Goal: Task Accomplishment & Management: Manage account settings

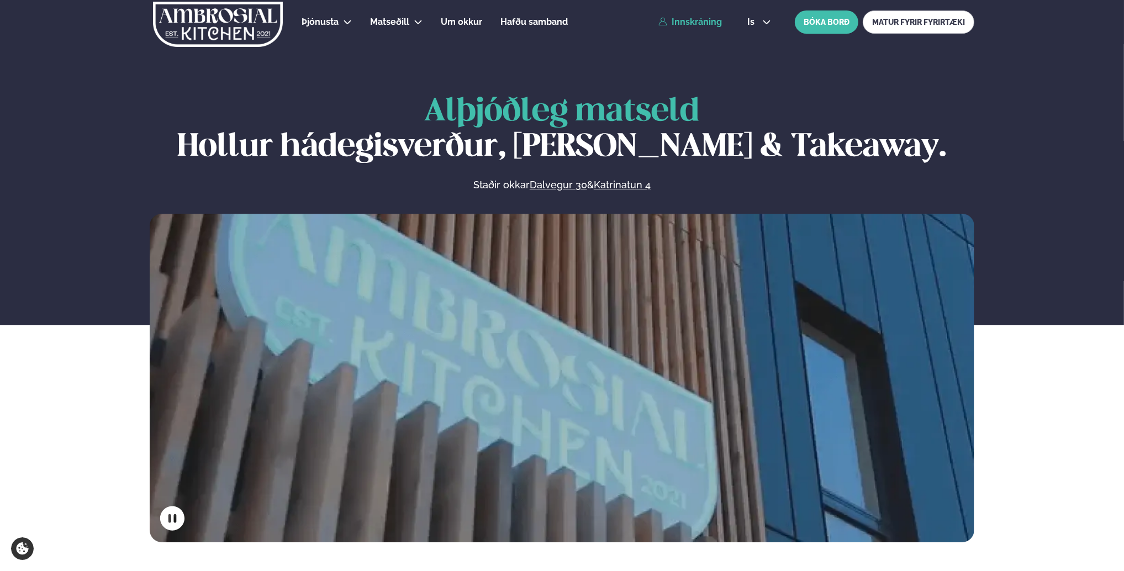
click at [688, 23] on link "Innskráning" at bounding box center [691, 22] width 64 height 10
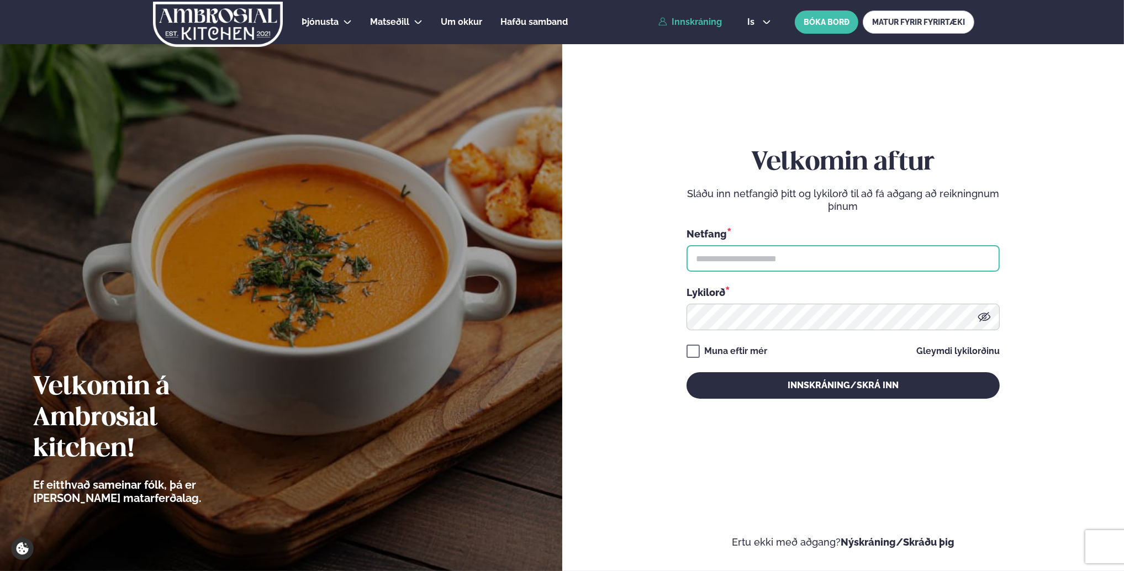
type input "**********"
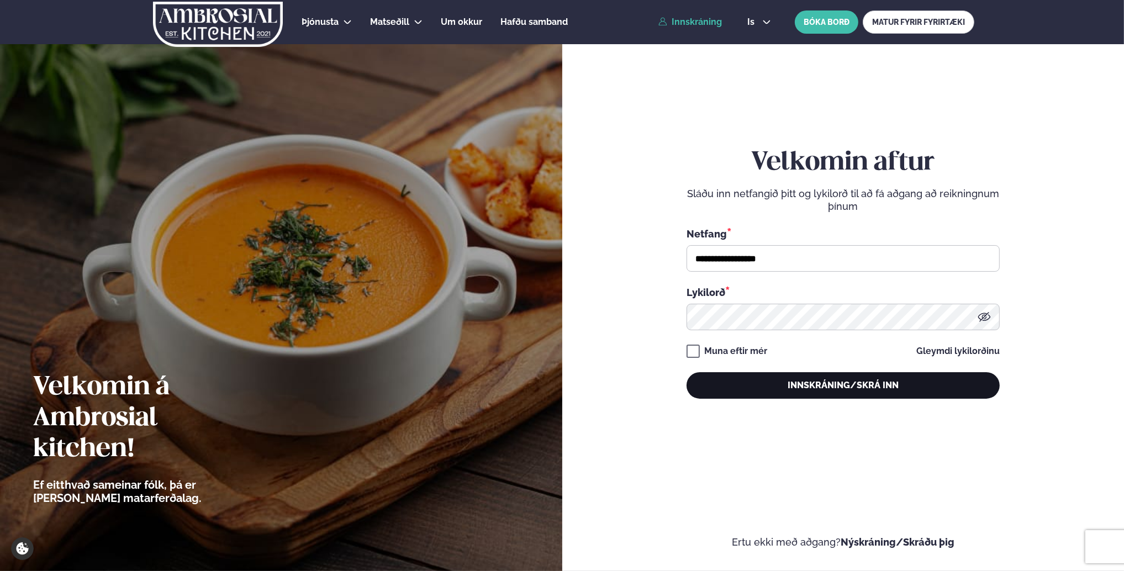
click at [788, 388] on button "Innskráning/Skrá inn" at bounding box center [843, 385] width 313 height 27
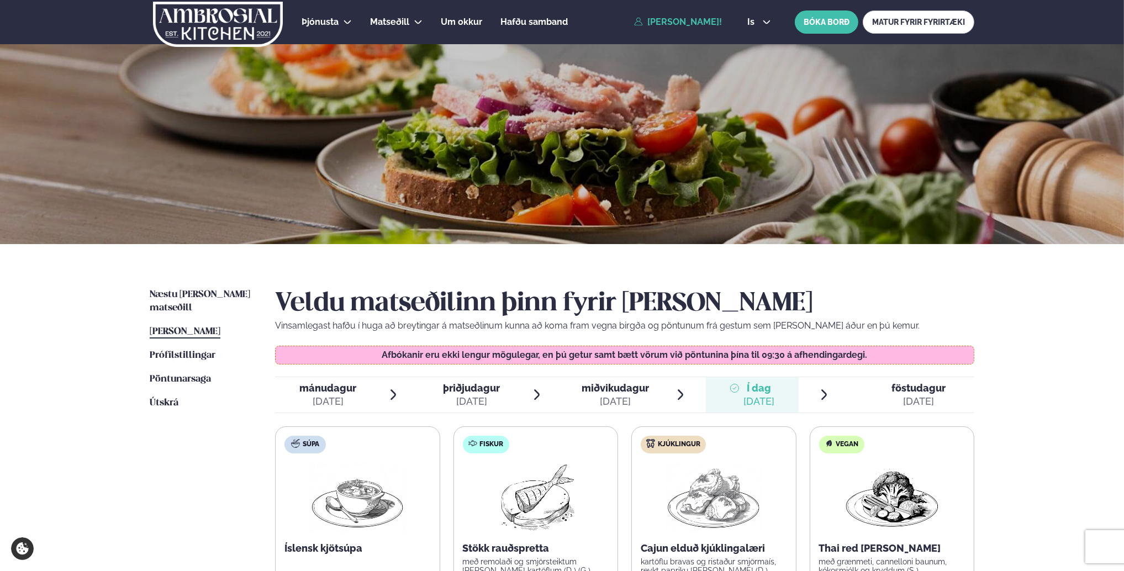
scroll to position [110, 0]
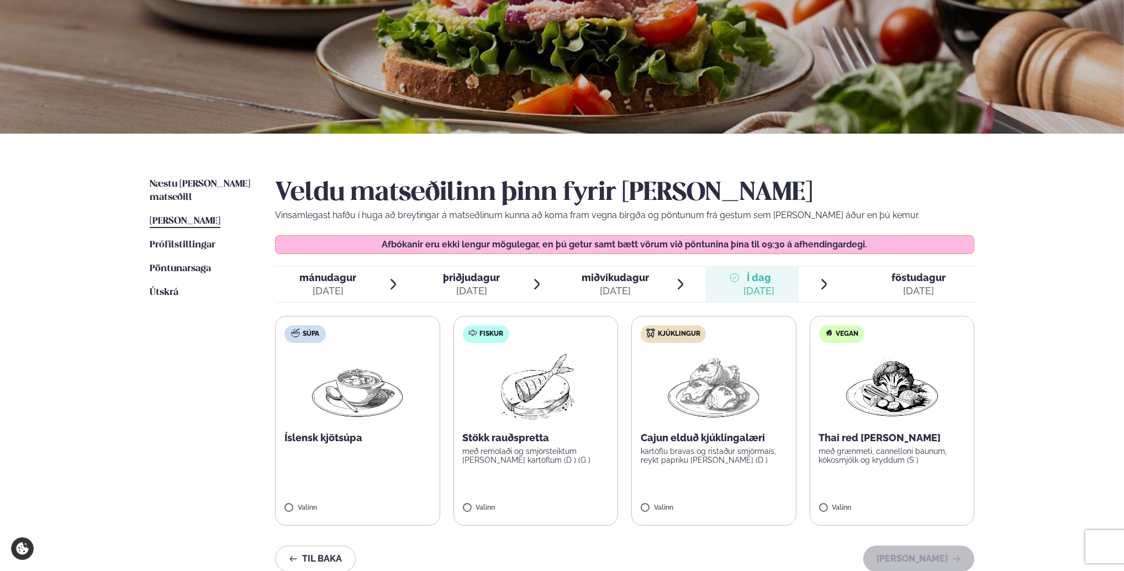
click at [508, 443] on p "Stökk rauðspretta" at bounding box center [536, 437] width 146 height 13
click at [925, 551] on button "[PERSON_NAME]" at bounding box center [919, 559] width 111 height 27
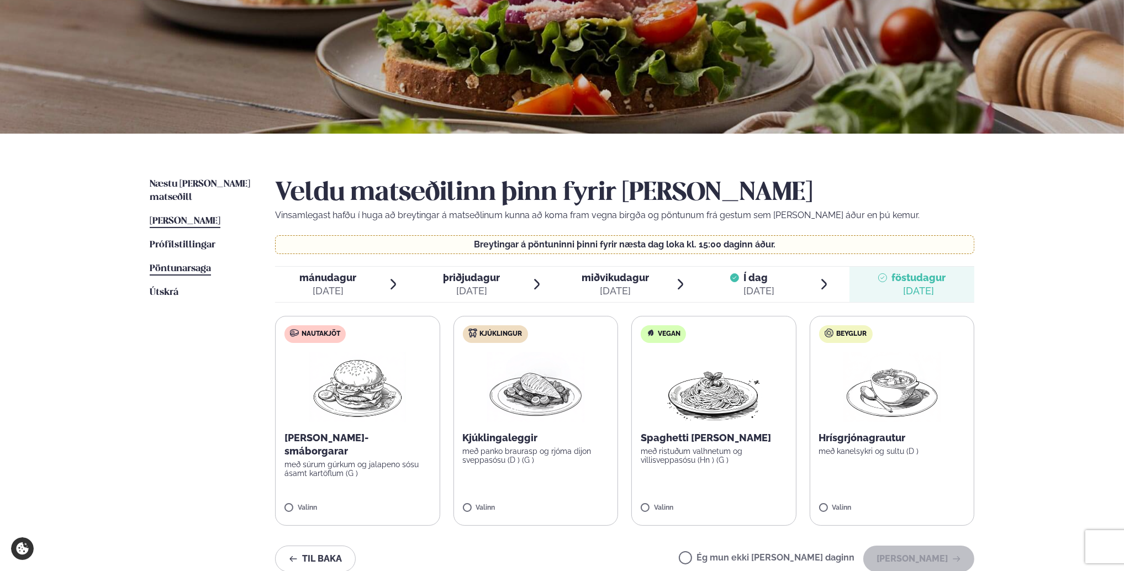
click at [190, 264] on span "Pöntunarsaga" at bounding box center [180, 268] width 61 height 9
